Goal: Find specific page/section: Find specific page/section

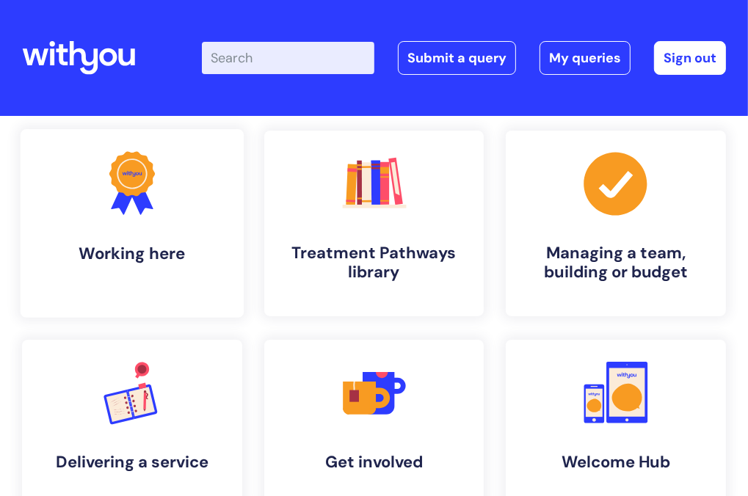
click at [232, 250] on h4 "Working here" at bounding box center [132, 254] width 200 height 20
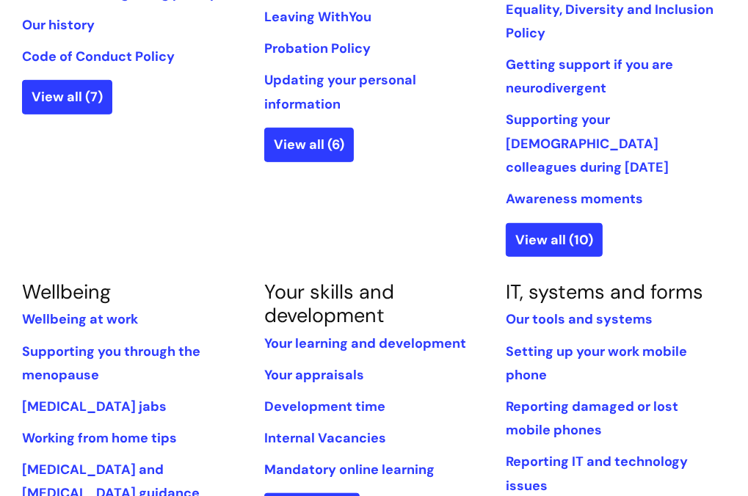
scroll to position [587, 0]
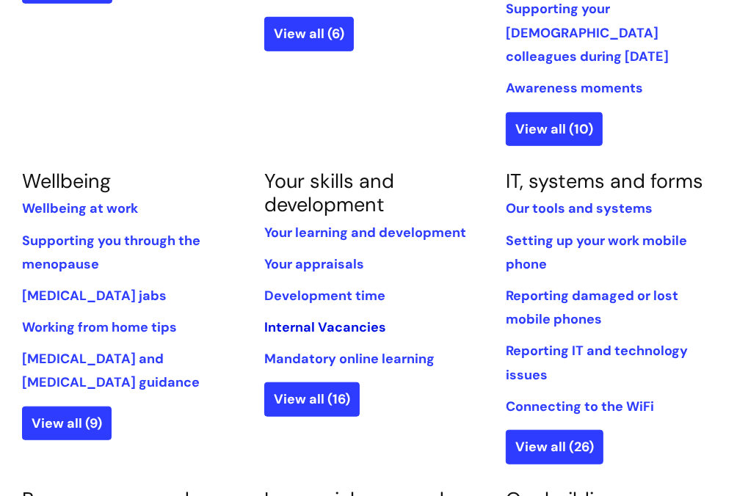
click at [343, 319] on link "Internal Vacancies" at bounding box center [325, 328] width 122 height 18
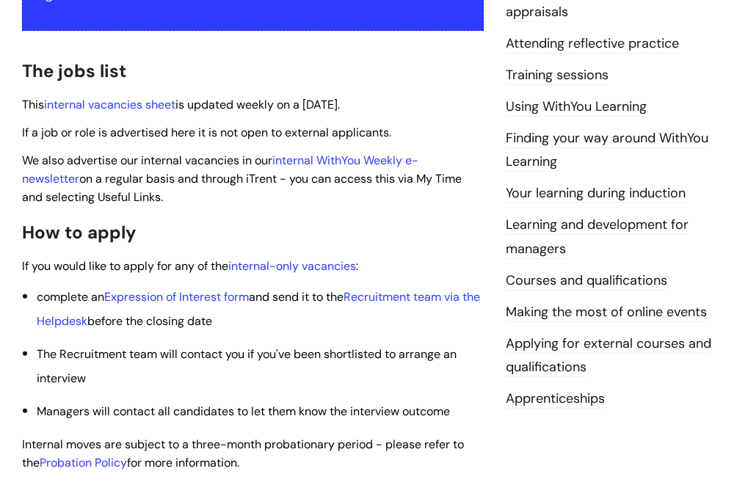
scroll to position [367, 0]
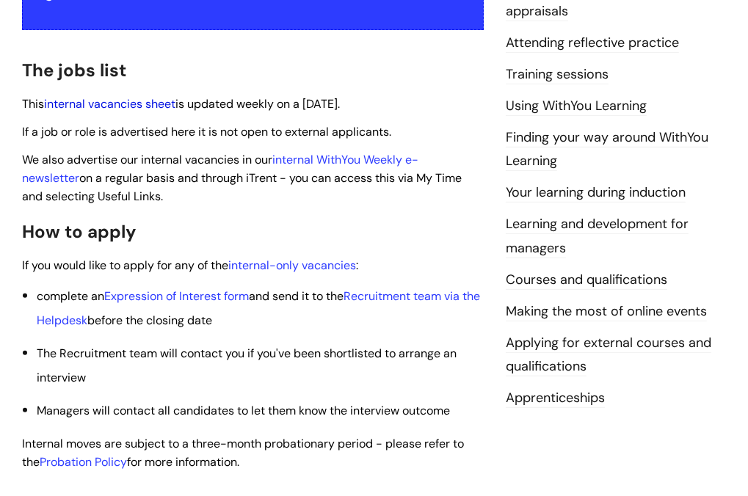
click at [110, 104] on link "internal vacancies sheet" at bounding box center [109, 103] width 131 height 15
